Goal: Navigation & Orientation: Find specific page/section

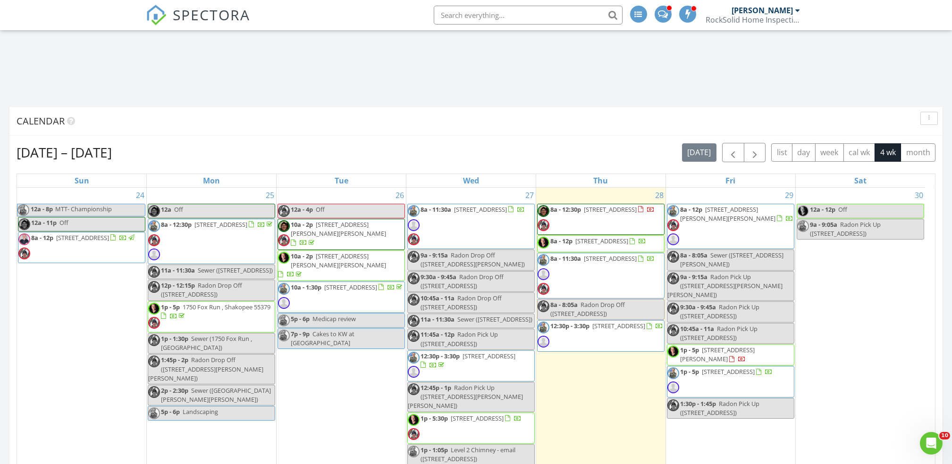
scroll to position [1043, 971]
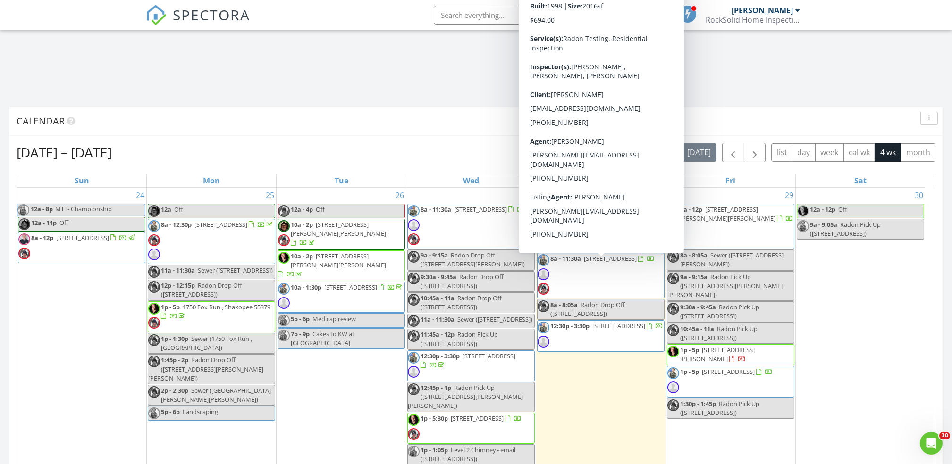
click at [860, 362] on div "30 12a - 12p Off 9a - 9:05a Radon Pick Up (4812 103rd Ave N , Brooklyn Park)" at bounding box center [859, 349] width 129 height 322
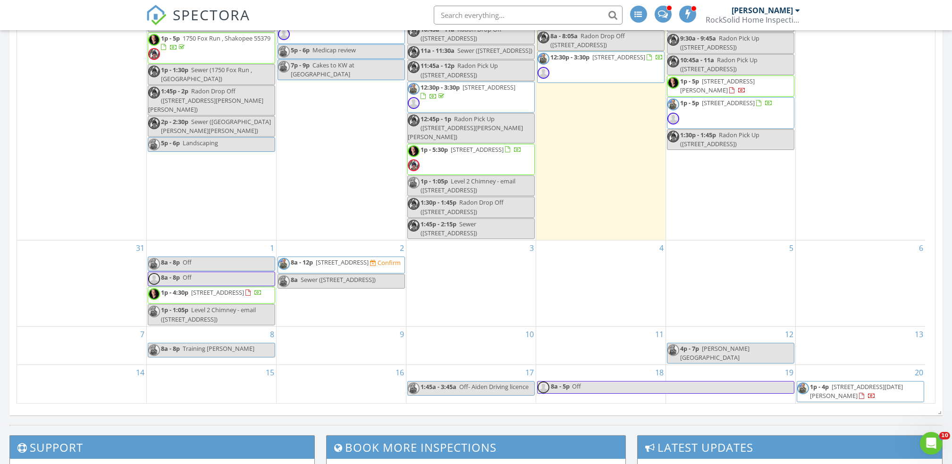
scroll to position [101, 0]
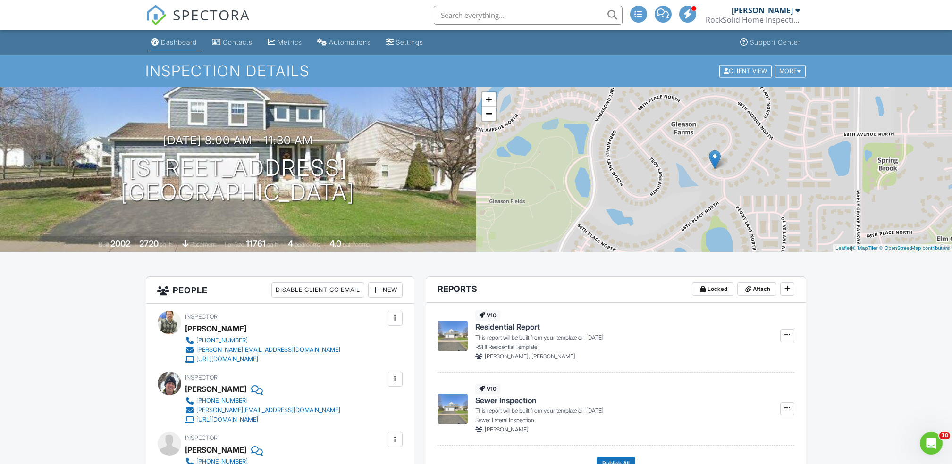
click at [176, 41] on div "Dashboard" at bounding box center [179, 42] width 36 height 8
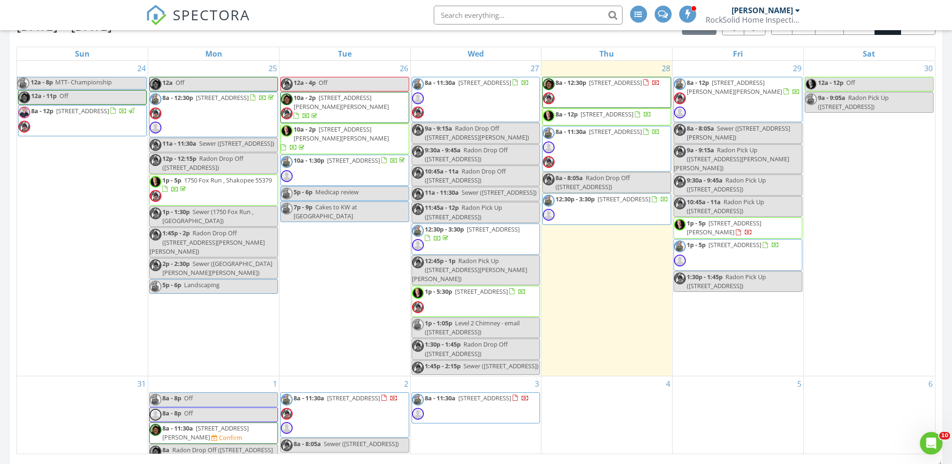
scroll to position [668, 0]
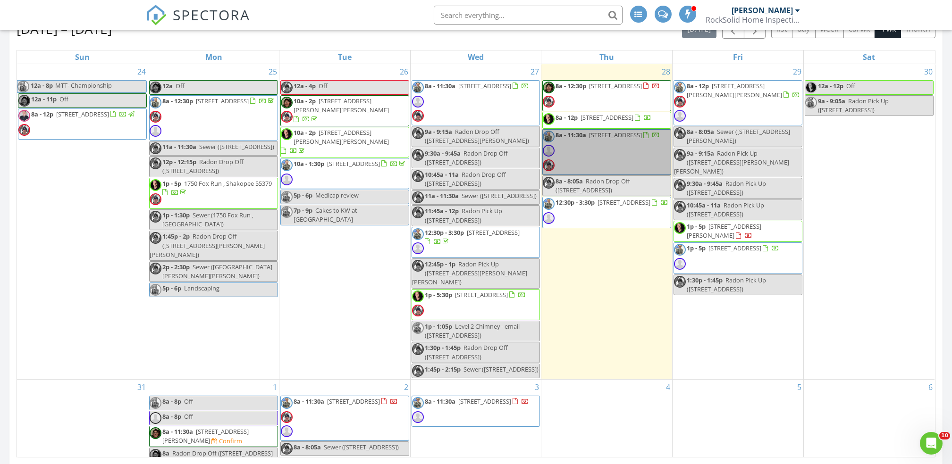
click at [620, 164] on link "8a - 11:30a 912 11th Ave SW , Isanti 55040" at bounding box center [606, 152] width 129 height 46
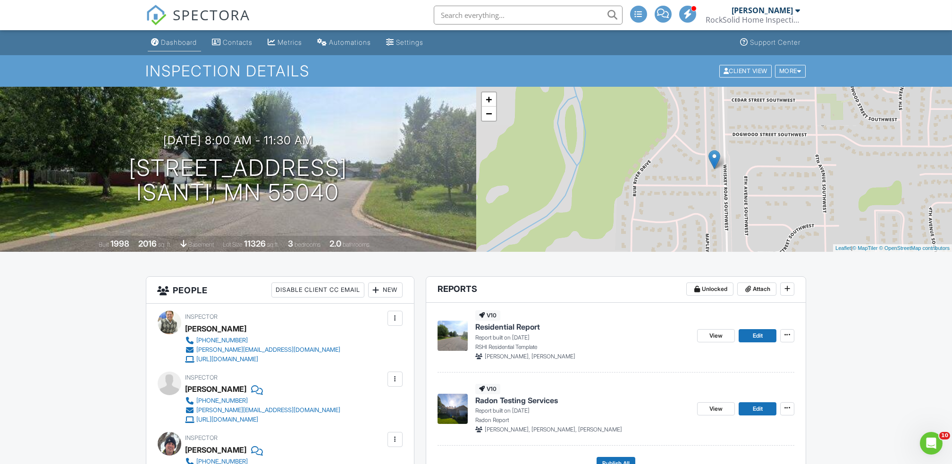
click at [177, 45] on div "Dashboard" at bounding box center [179, 42] width 36 height 8
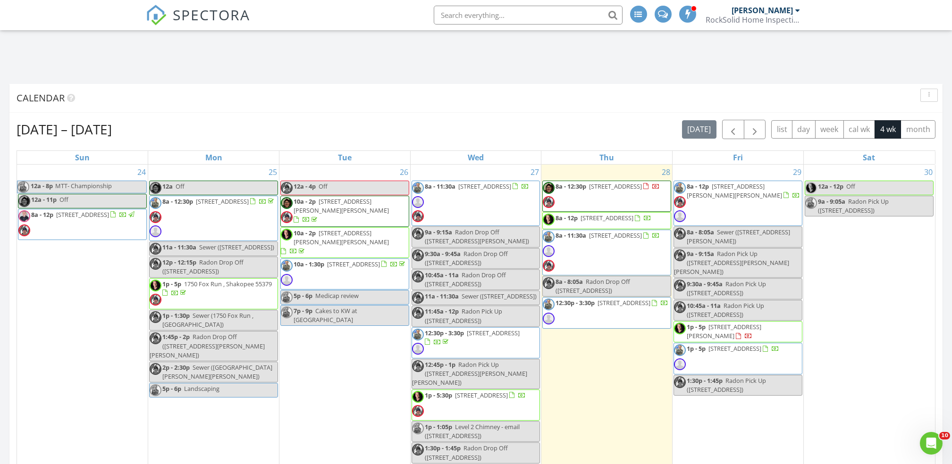
scroll to position [567, 0]
